Goal: Check status: Check status

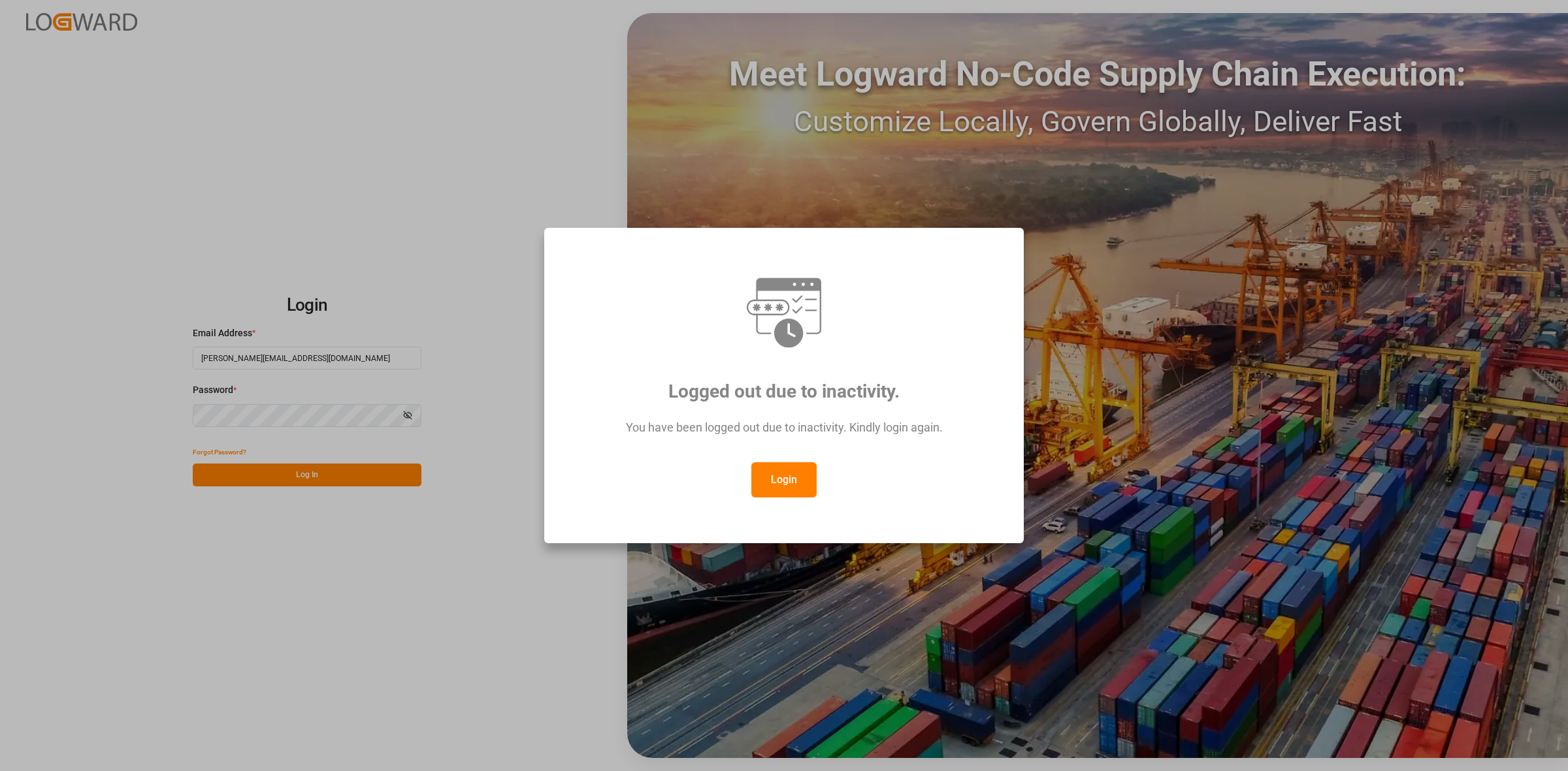
click at [791, 469] on button "Login" at bounding box center [784, 480] width 65 height 35
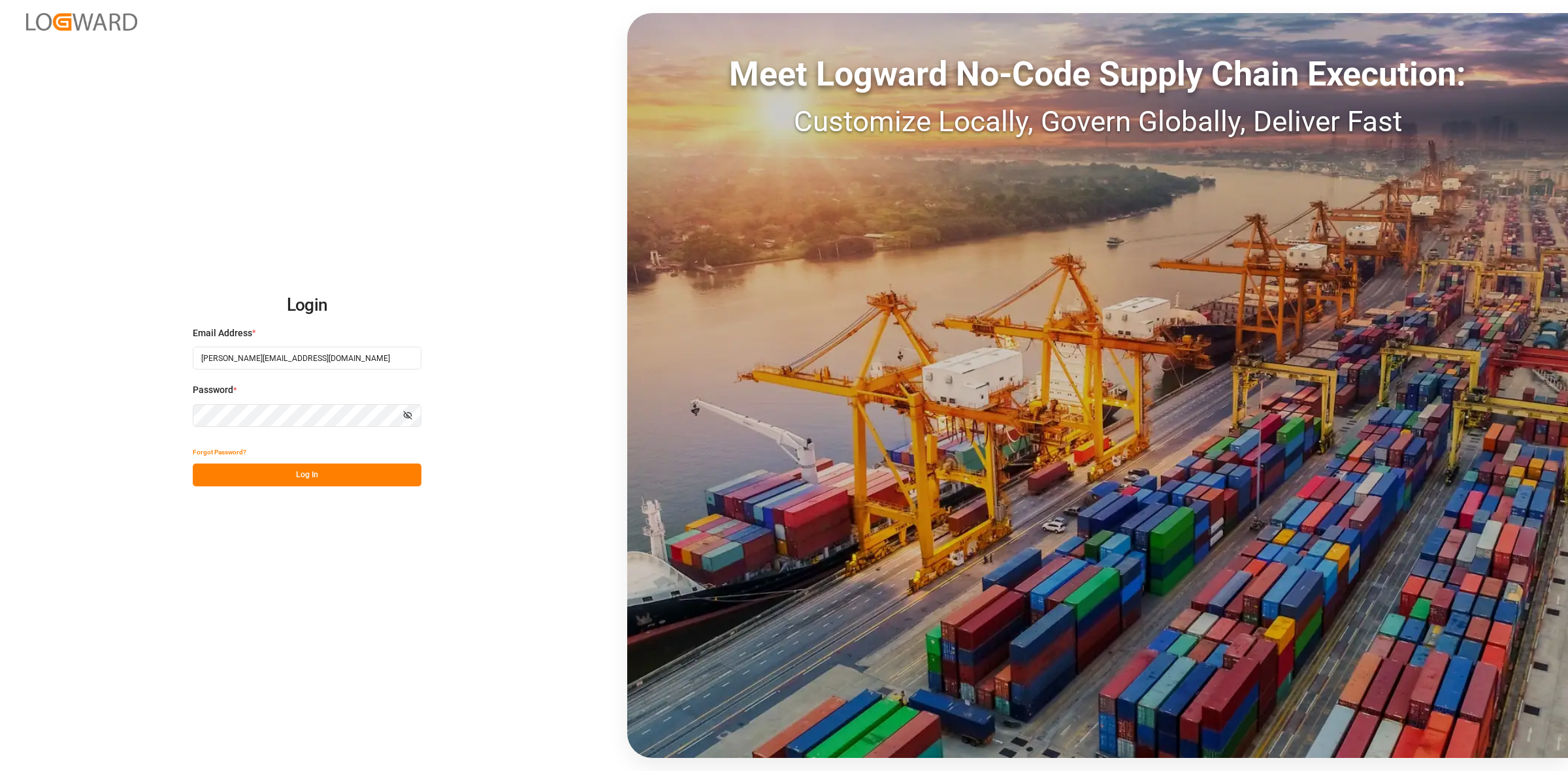
click at [325, 466] on button "Log In" at bounding box center [307, 475] width 229 height 23
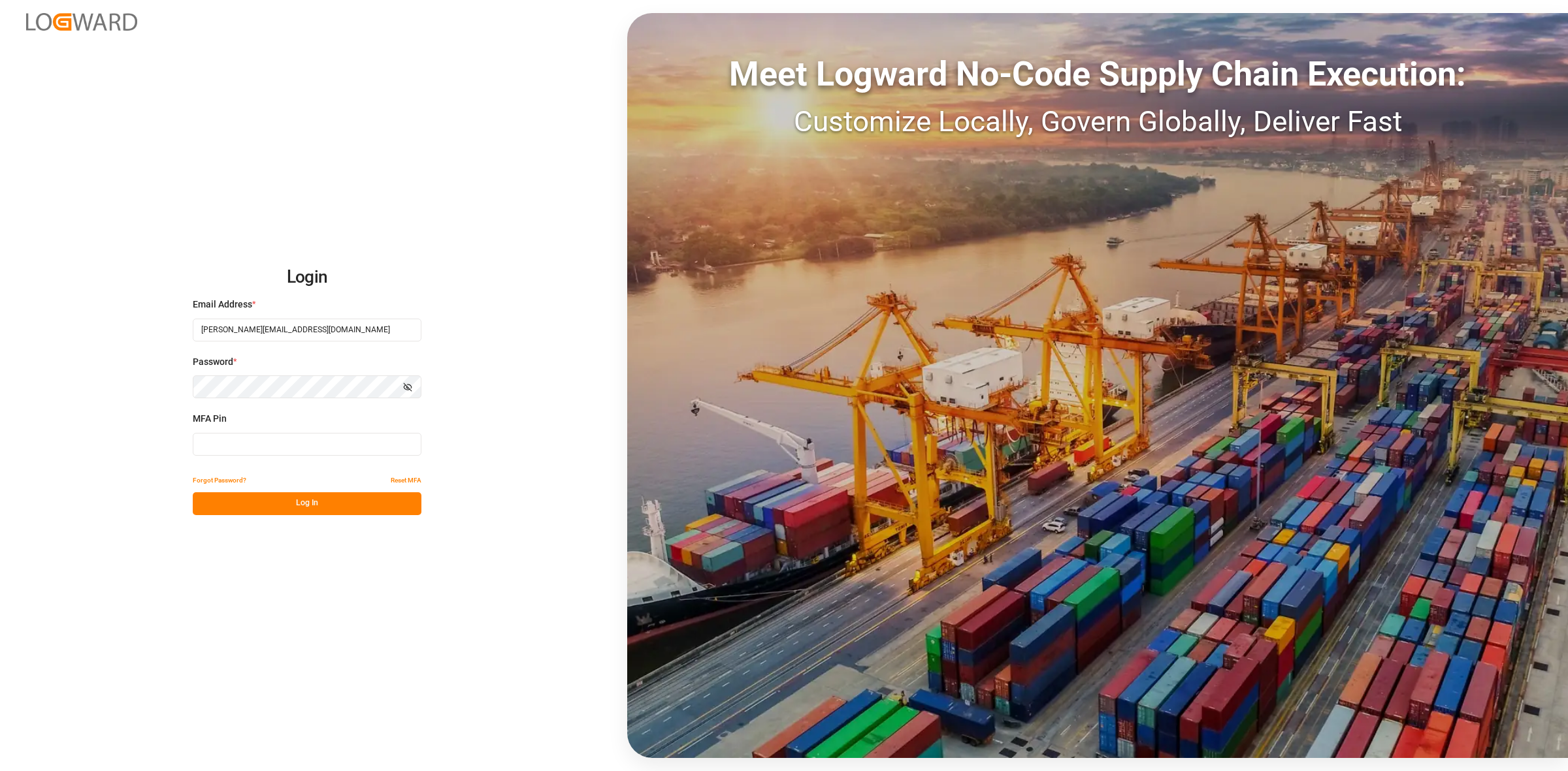
click at [271, 435] on input at bounding box center [307, 444] width 229 height 23
click at [239, 449] on input at bounding box center [307, 444] width 229 height 23
type input "860781"
click at [296, 505] on button "Log In" at bounding box center [307, 503] width 229 height 23
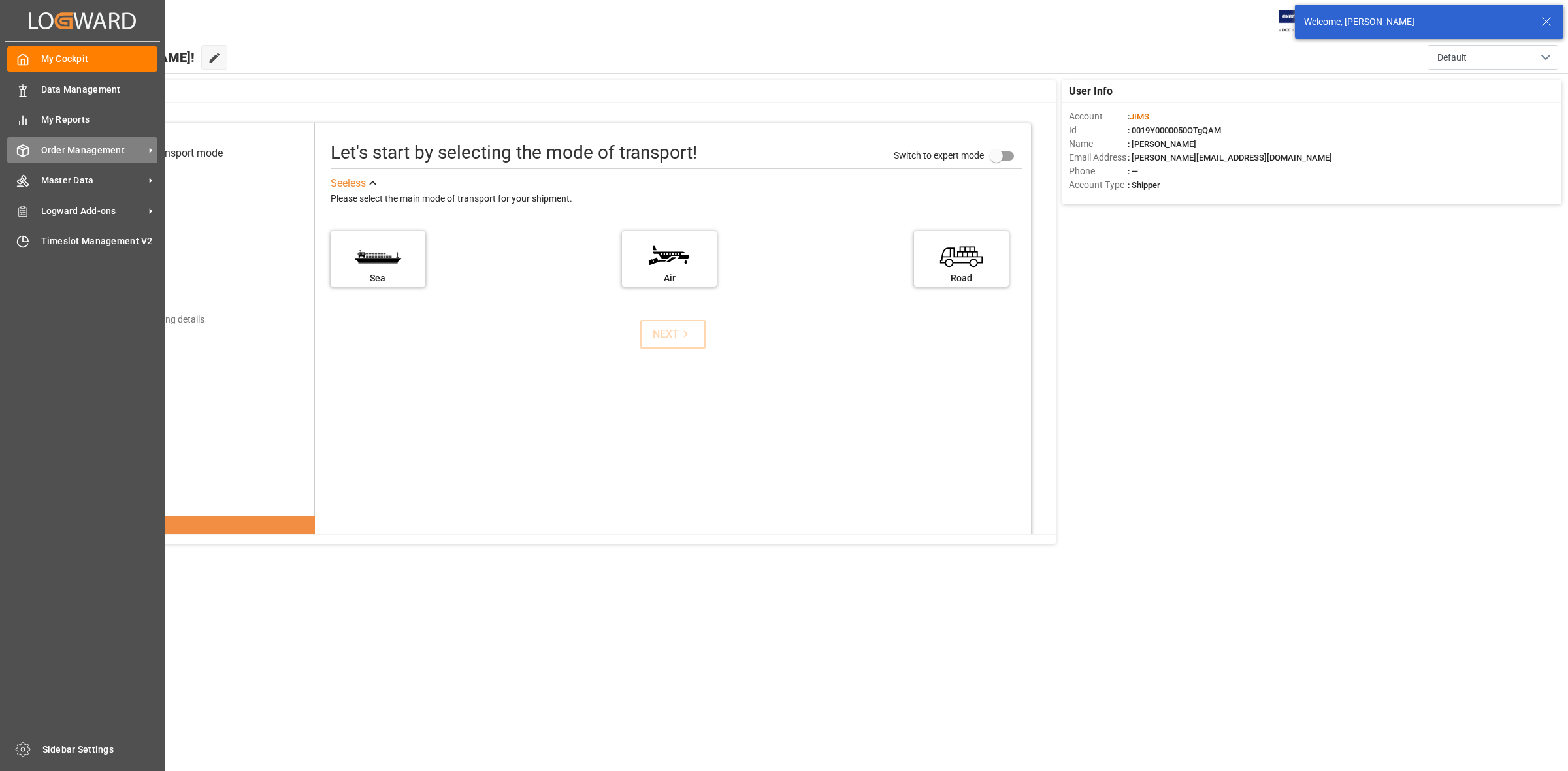
click at [90, 147] on span "Order Management" at bounding box center [93, 151] width 103 height 14
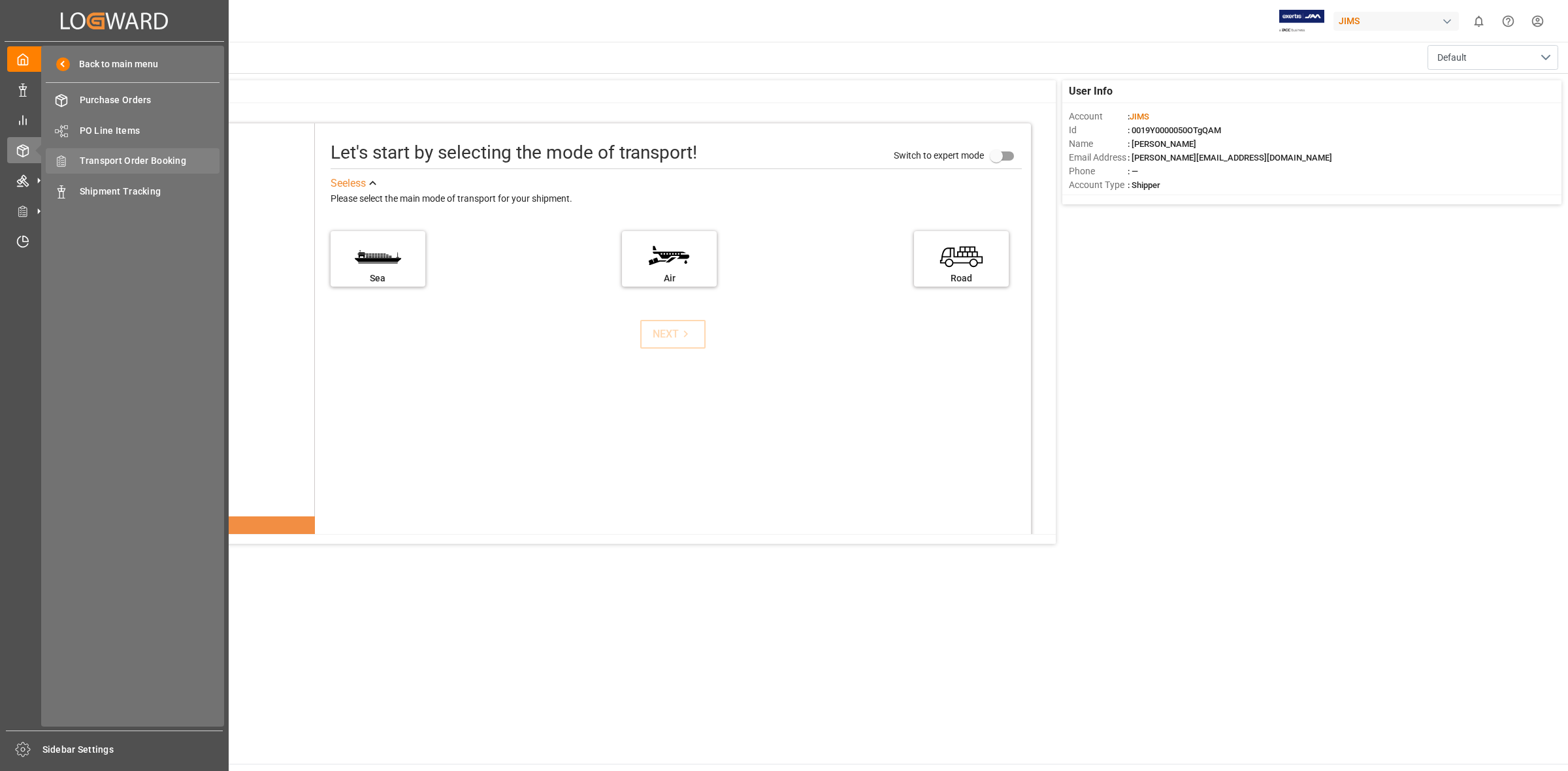
click at [133, 167] on span "Transport Order Booking" at bounding box center [150, 161] width 141 height 14
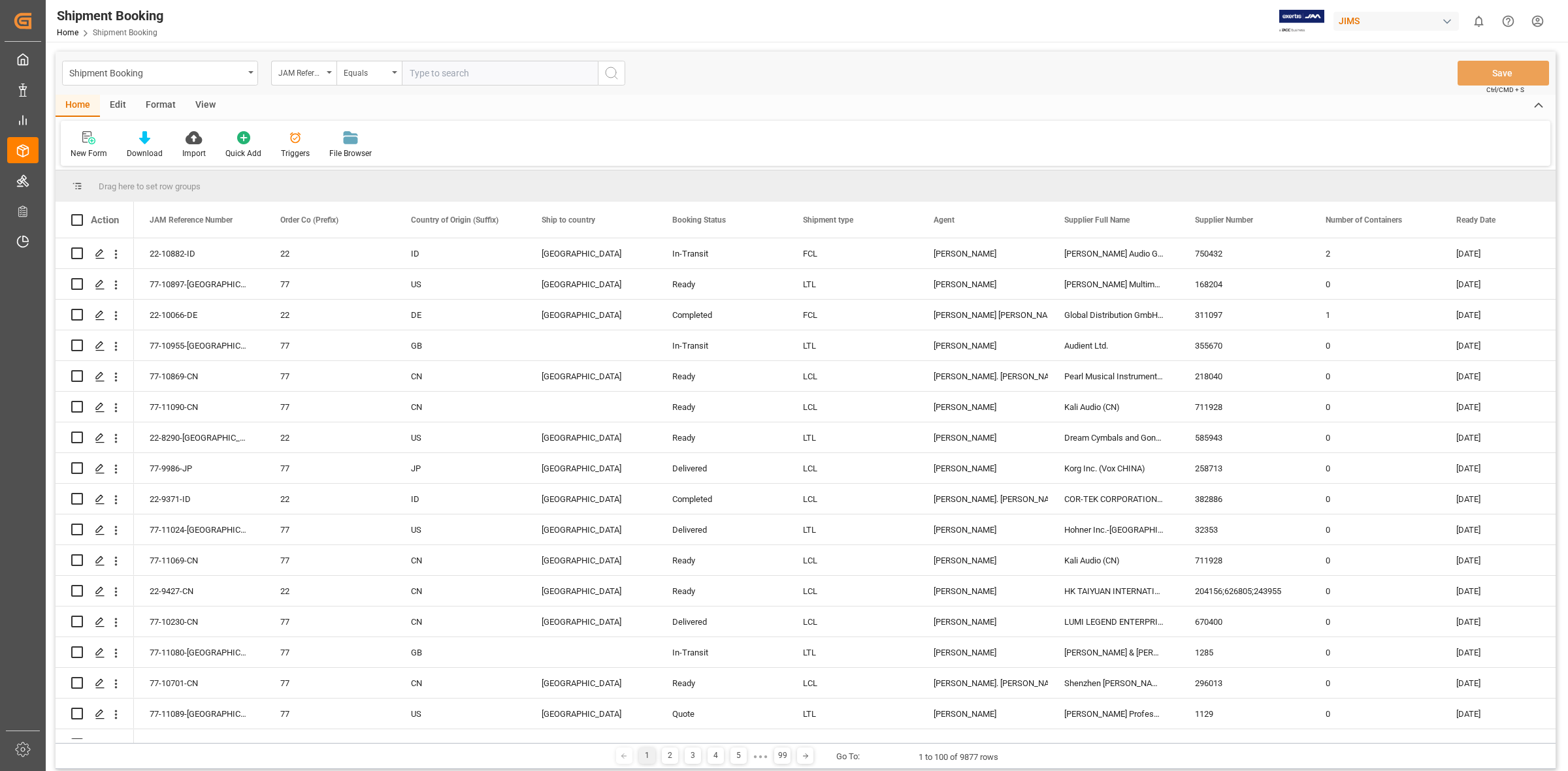
click at [406, 74] on input "text" at bounding box center [500, 73] width 196 height 25
type input "77-10680-ca"
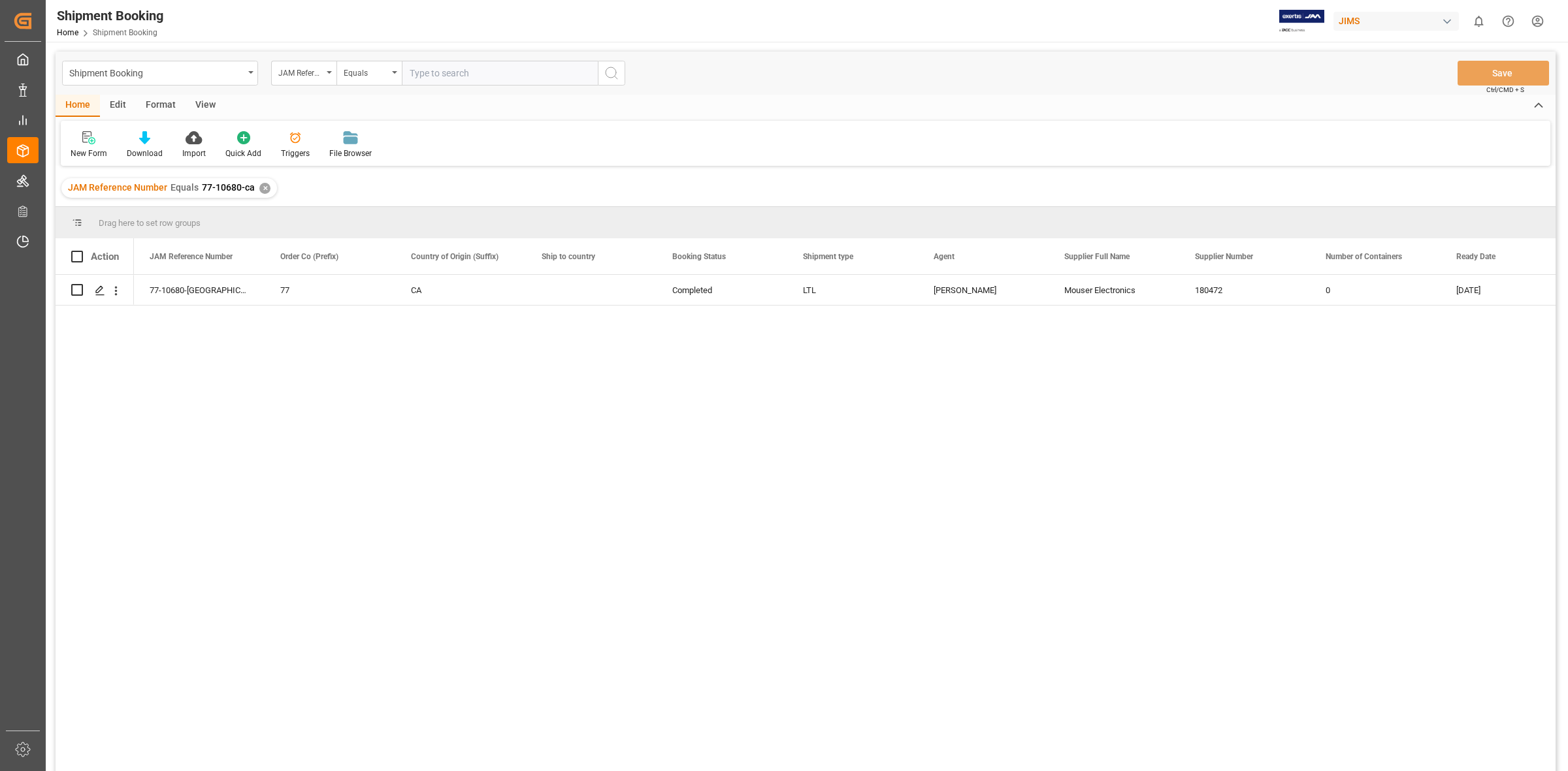
click at [477, 432] on div "77-10680-CA 77 CA Completed LTL [PERSON_NAME] Electronics 180472 0 [DATE]" at bounding box center [845, 527] width 1422 height 505
click at [97, 288] on icon "Press SPACE to select this row." at bounding box center [99, 290] width 10 height 10
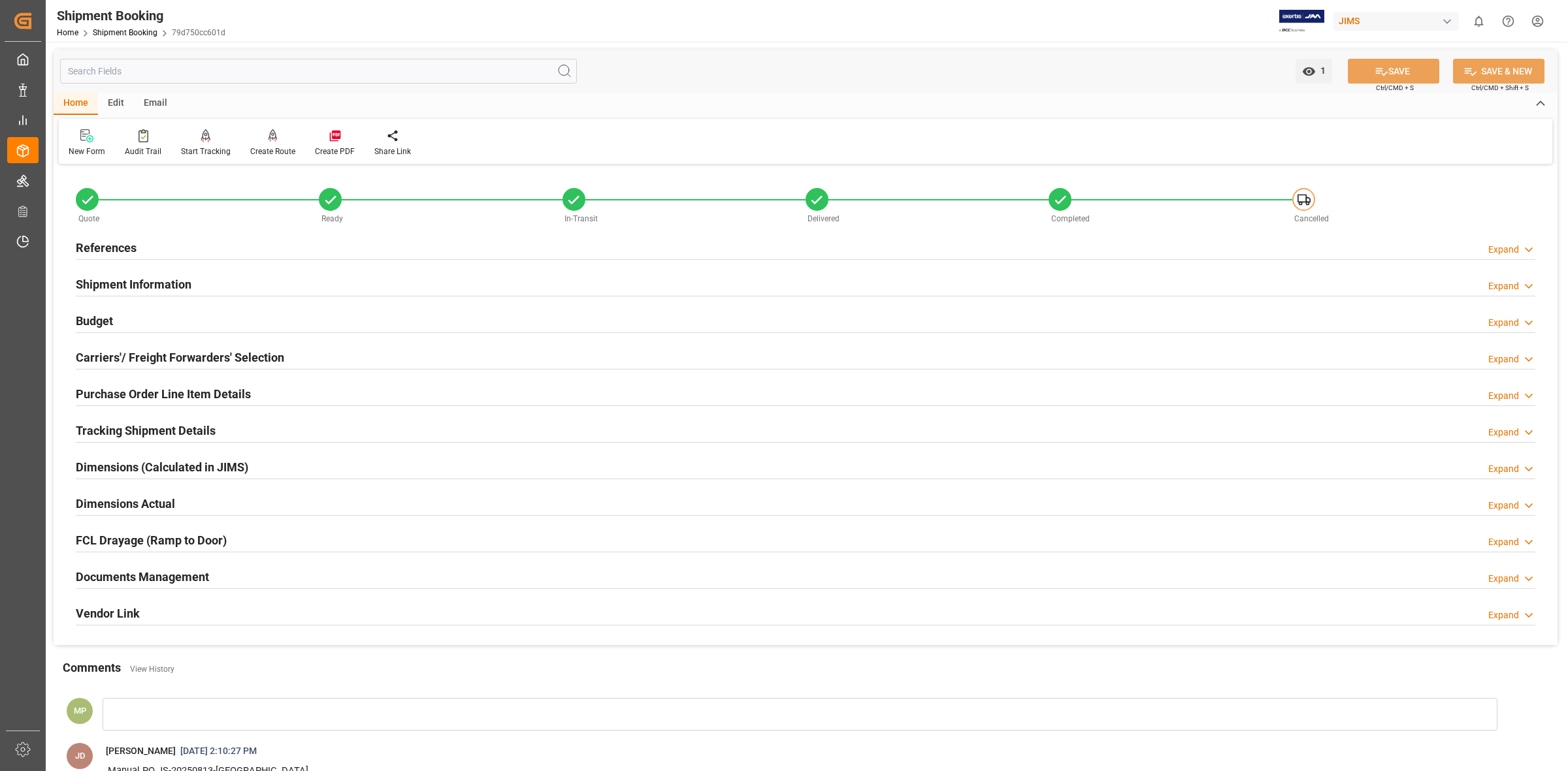
click at [1498, 578] on div "Expand" at bounding box center [1503, 579] width 31 height 14
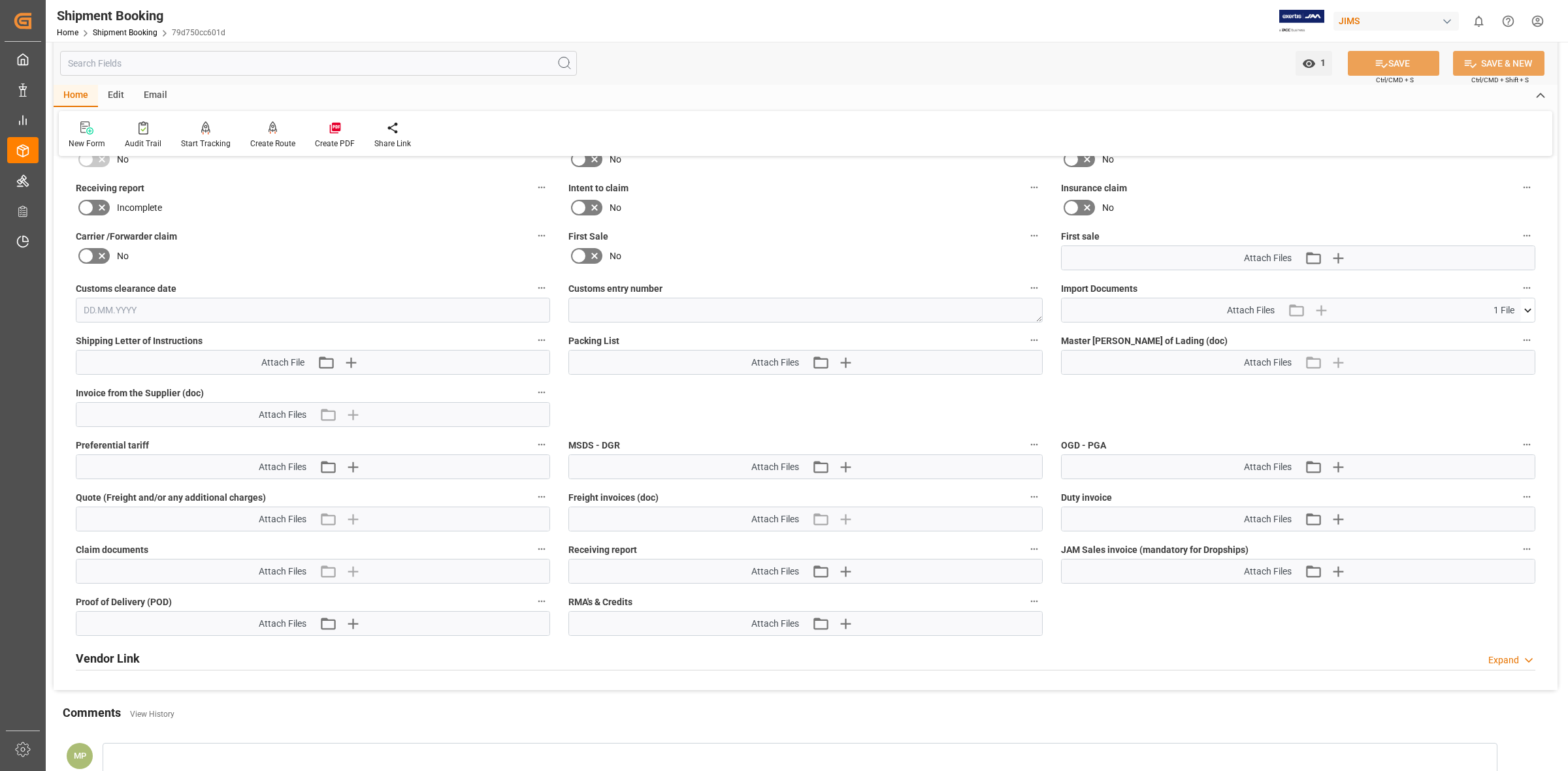
scroll to position [489, 0]
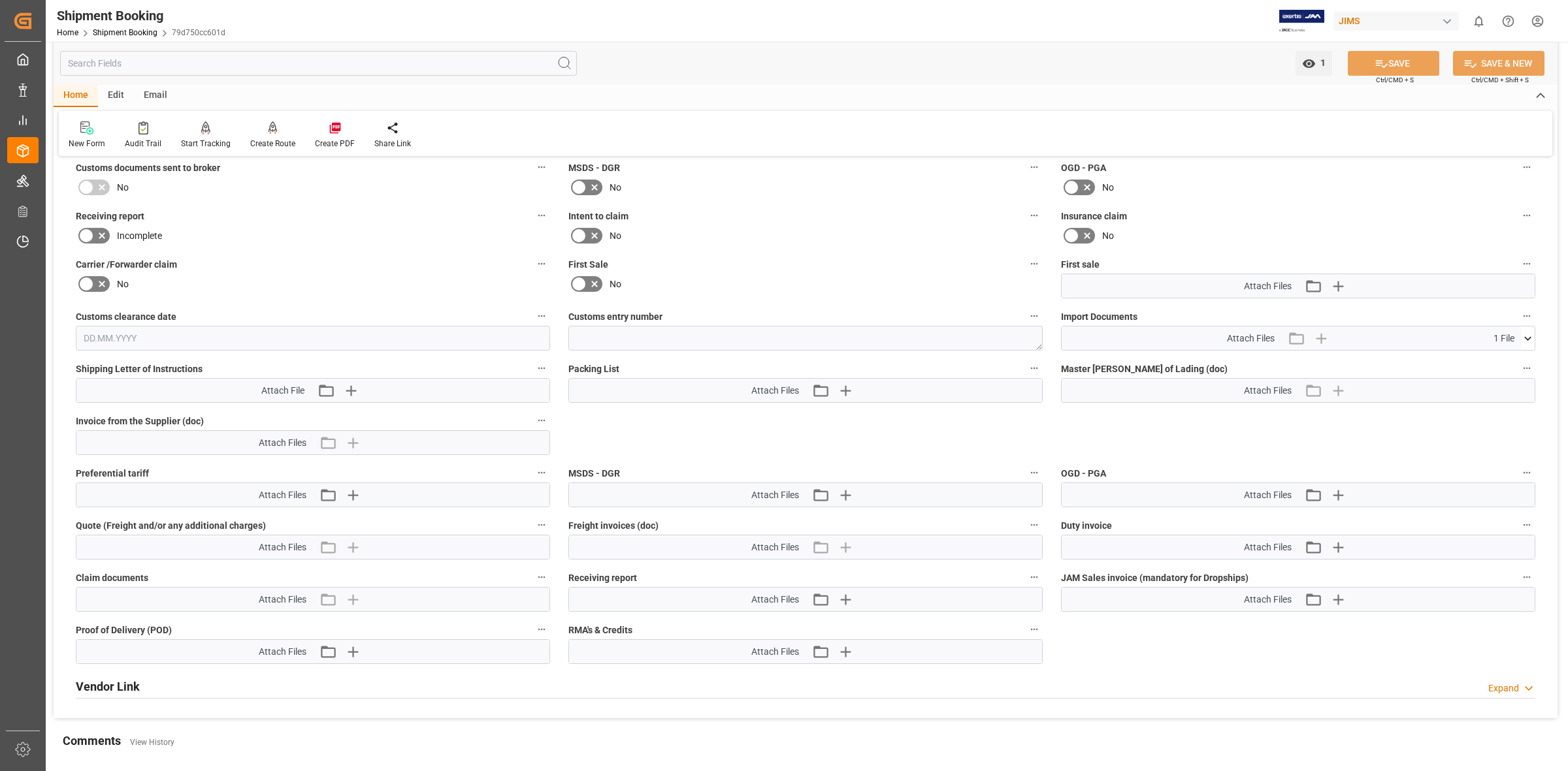
drag, startPoint x: 1522, startPoint y: 332, endPoint x: 1500, endPoint y: 340, distance: 23.4
click at [1522, 332] on icon at bounding box center [1528, 339] width 14 height 14
click at [1496, 360] on icon at bounding box center [1494, 363] width 14 height 14
